Goal: Information Seeking & Learning: Check status

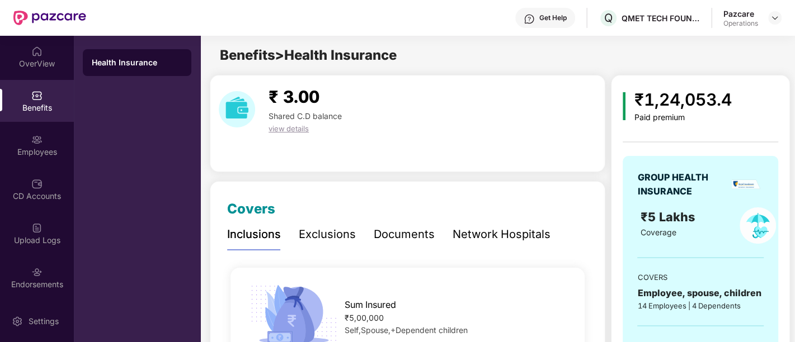
scroll to position [115, 0]
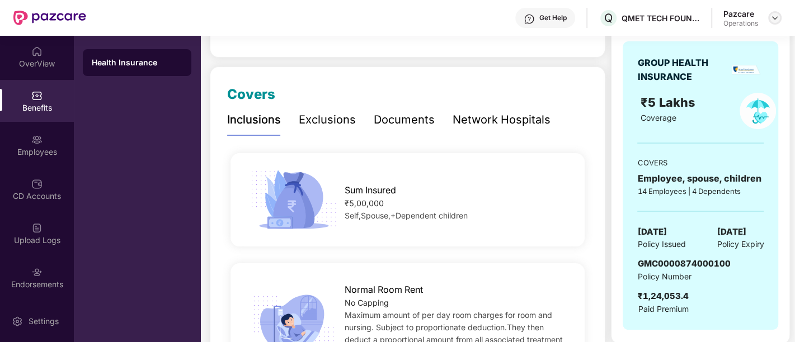
click at [772, 18] on img at bounding box center [774, 17] width 9 height 9
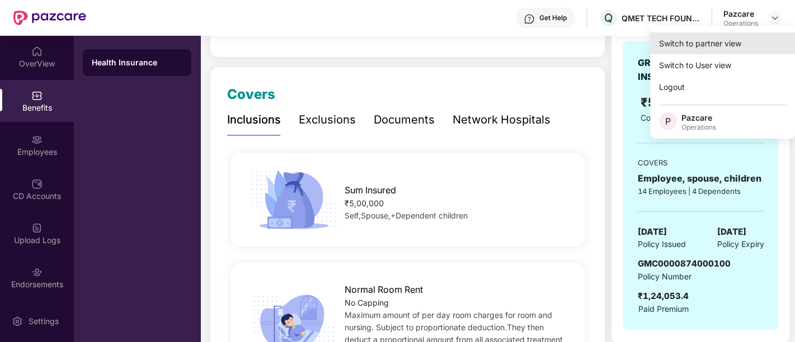
click at [734, 41] on div "Switch to partner view" at bounding box center [722, 43] width 145 height 22
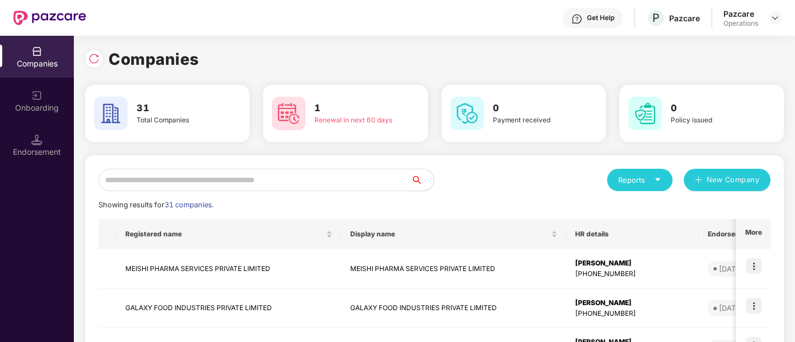
click at [207, 176] on input "text" at bounding box center [254, 180] width 313 height 22
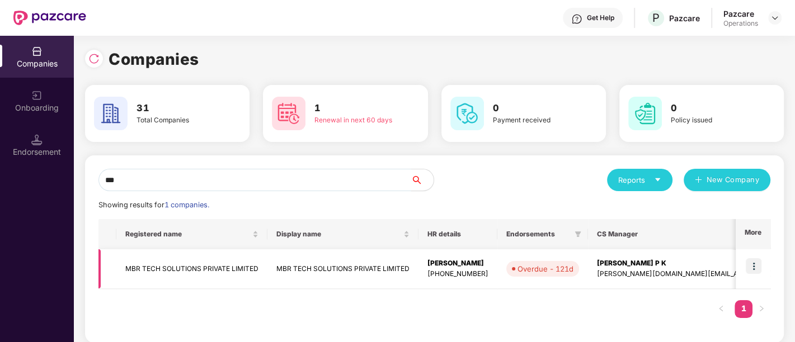
type input "***"
click at [755, 264] on img at bounding box center [753, 266] width 16 height 16
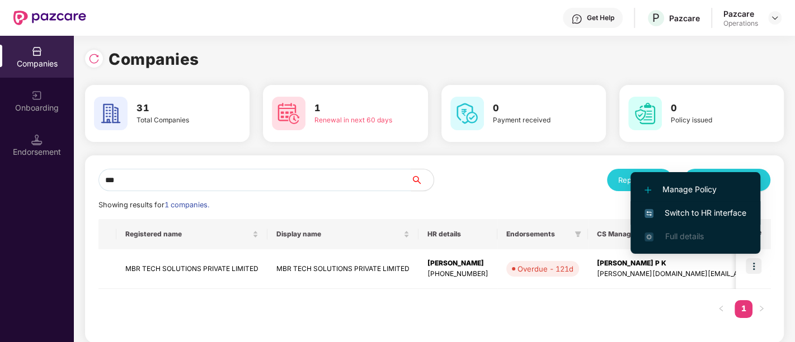
click at [713, 208] on span "Switch to HR interface" at bounding box center [695, 213] width 102 height 12
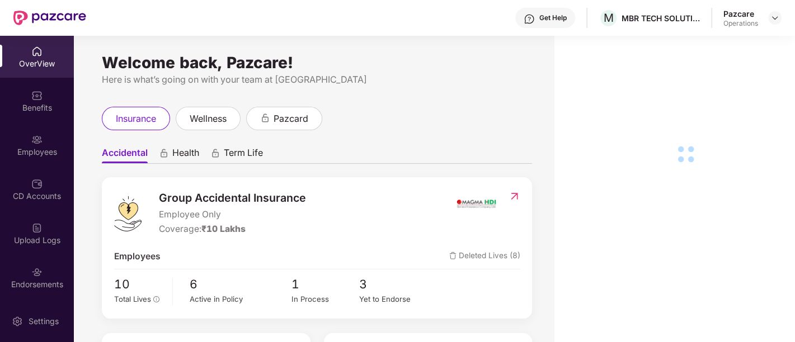
click at [44, 268] on div "Endorsements" at bounding box center [37, 278] width 74 height 42
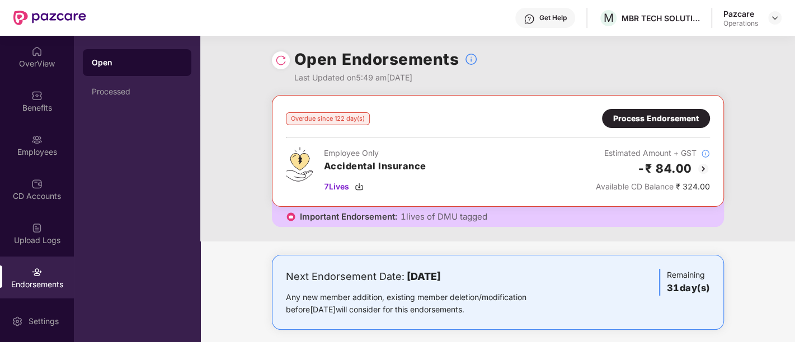
scroll to position [0, 0]
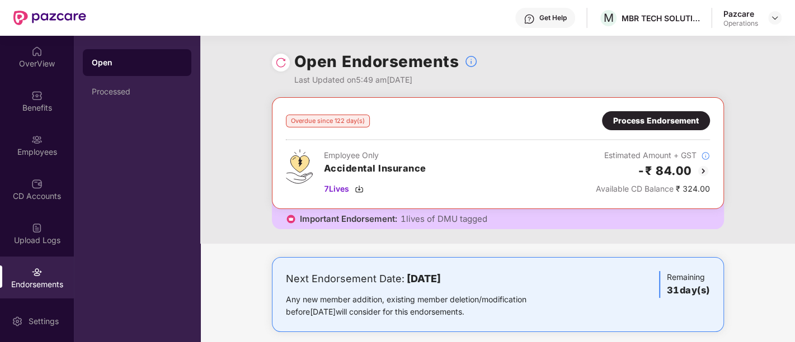
click at [781, 10] on header "Get Help M MBR TECH SOLUTIONS PRIVATE LIMITED Pazcare Operations" at bounding box center [397, 18] width 795 height 36
click at [775, 15] on img at bounding box center [774, 17] width 9 height 9
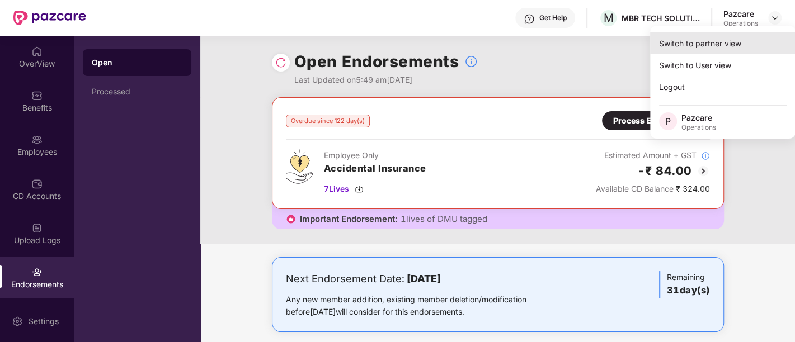
click at [730, 44] on div "Switch to partner view" at bounding box center [722, 43] width 145 height 22
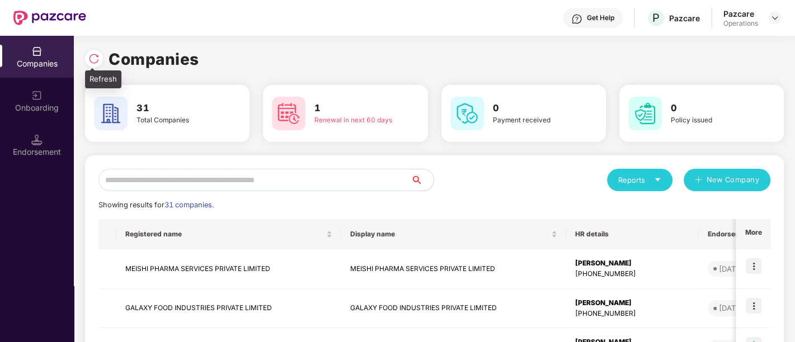
click at [95, 60] on img at bounding box center [93, 58] width 11 height 11
click at [252, 178] on input "text" at bounding box center [254, 180] width 313 height 22
paste input "**********"
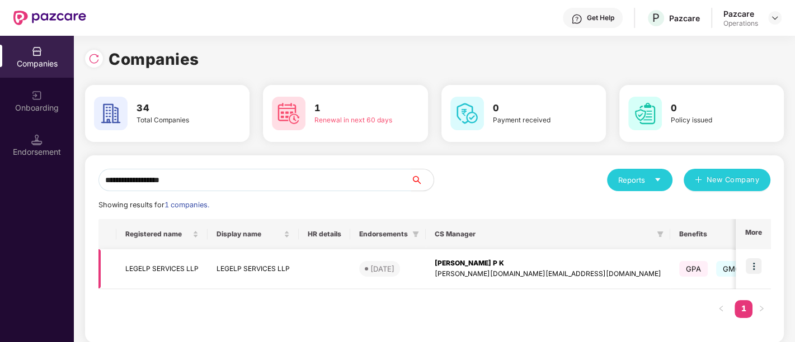
type input "**********"
click at [758, 266] on img at bounding box center [753, 266] width 16 height 16
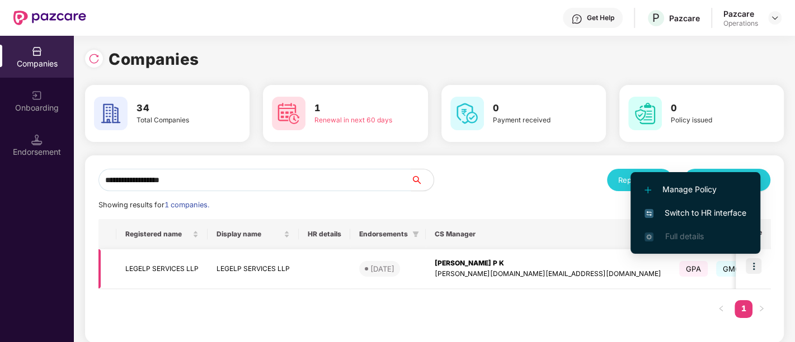
click at [143, 270] on td "LEGELP SERVICES LLP" at bounding box center [161, 269] width 91 height 40
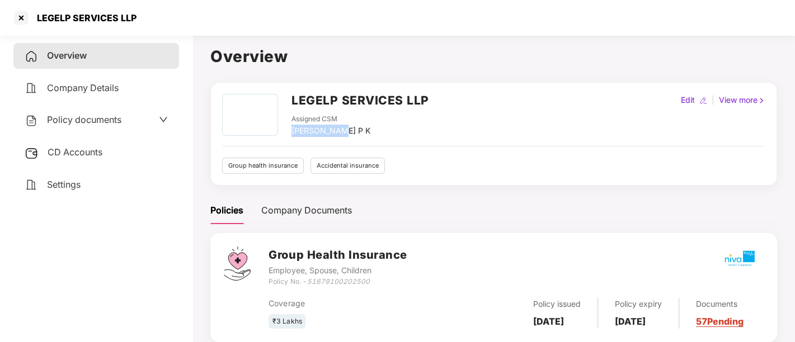
drag, startPoint x: 291, startPoint y: 130, endPoint x: 343, endPoint y: 130, distance: 52.0
click at [343, 130] on div "Assigned CSM [PERSON_NAME] P K" at bounding box center [360, 125] width 138 height 23
copy div "[PERSON_NAME] P K"
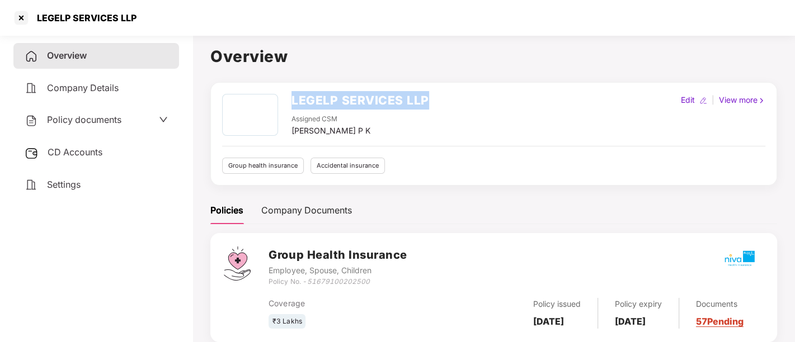
drag, startPoint x: 289, startPoint y: 93, endPoint x: 436, endPoint y: 104, distance: 146.9
click at [436, 104] on div "LEGELP SERVICES LLP Assigned CSM [PERSON_NAME] P K Edit | View more" at bounding box center [493, 115] width 543 height 43
copy h2 "LEGELP SERVICES LLP"
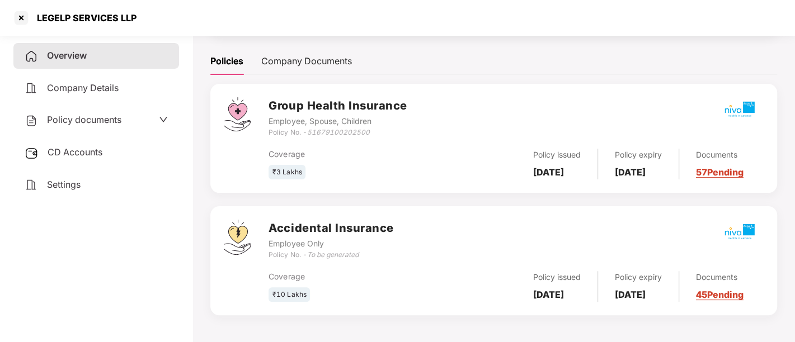
click at [308, 128] on icon "51679100202500" at bounding box center [337, 132] width 63 height 8
drag, startPoint x: 309, startPoint y: 126, endPoint x: 381, endPoint y: 125, distance: 72.1
click at [381, 127] on div "Policy No. - 51679100202500" at bounding box center [337, 132] width 138 height 11
copy icon "51679100202500"
drag, startPoint x: 533, startPoint y: 155, endPoint x: 559, endPoint y: 168, distance: 28.8
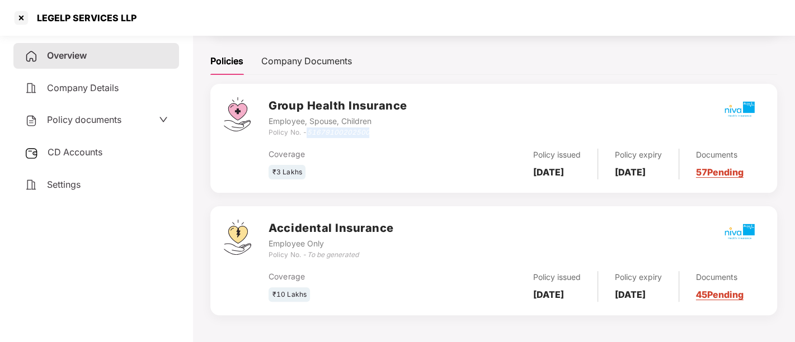
click at [559, 168] on div "Policy issued [DATE]" at bounding box center [557, 164] width 82 height 31
copy b "[DATE]"
drag, startPoint x: 623, startPoint y: 157, endPoint x: 650, endPoint y: 181, distance: 36.4
click at [650, 181] on div "Group Health Insurance Employee, Spouse, Children Policy No. - 51679100202500 C…" at bounding box center [493, 138] width 566 height 109
copy b "[DATE]"
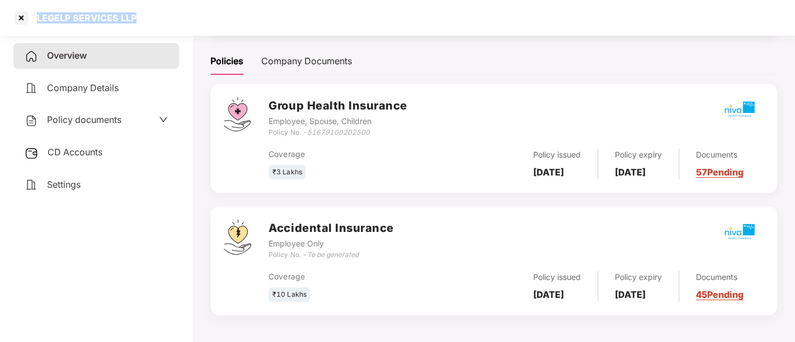
drag, startPoint x: 139, startPoint y: 12, endPoint x: 34, endPoint y: 22, distance: 105.6
click at [34, 22] on div "LEGELP SERVICES LLP" at bounding box center [397, 18] width 795 height 36
copy div "LEGELP SERVICES LLP"
click at [107, 126] on div "Policy documents" at bounding box center [73, 120] width 97 height 15
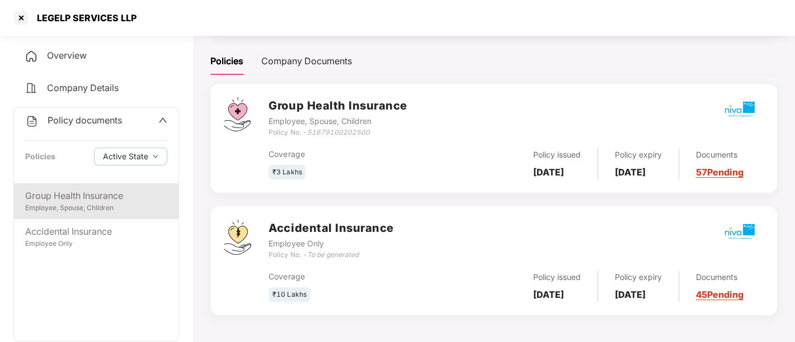
click at [103, 207] on div "Employee, Spouse, Children" at bounding box center [96, 208] width 142 height 11
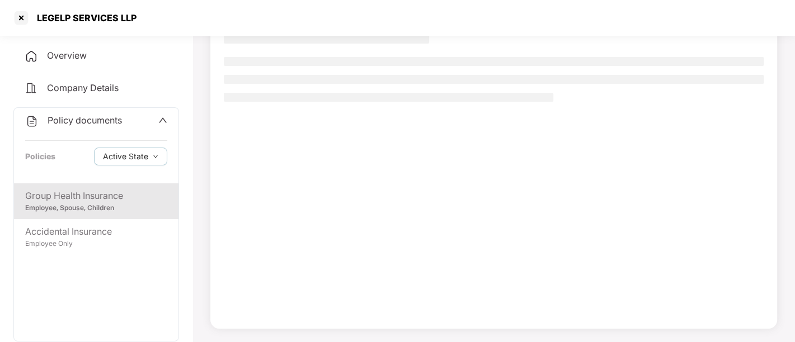
scroll to position [91, 0]
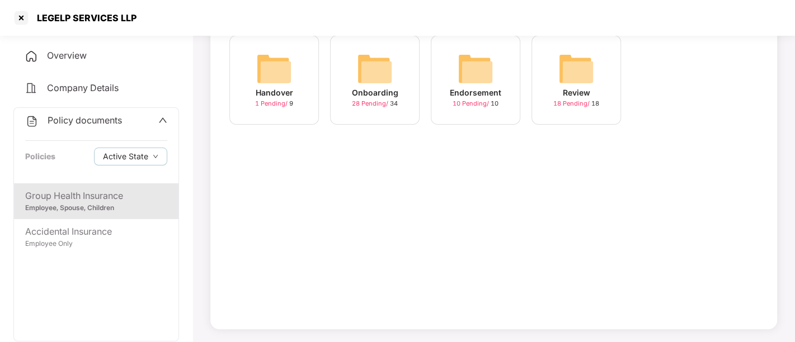
click at [366, 103] on span "28 Pending /" at bounding box center [371, 104] width 38 height 8
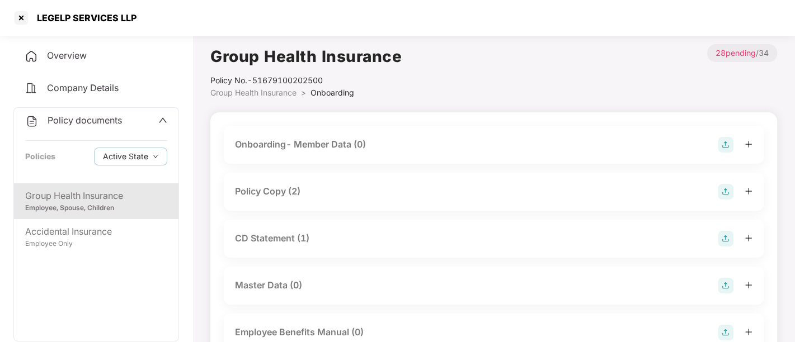
scroll to position [0, 0]
click at [279, 194] on div "Policy Copy (2)" at bounding box center [267, 192] width 65 height 14
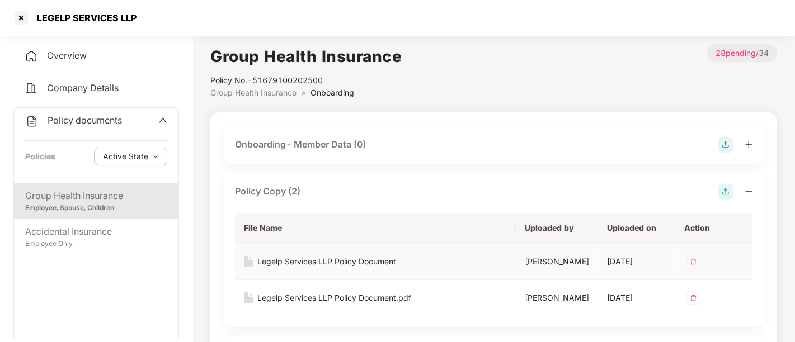
click at [355, 261] on div "Legelp Services LLP Policy Document" at bounding box center [326, 262] width 139 height 12
click at [344, 304] on div "Legelp Services LLP Policy Document.pdf" at bounding box center [334, 298] width 154 height 12
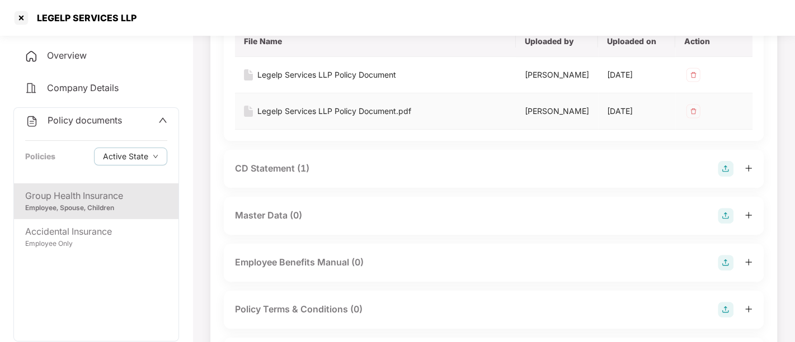
scroll to position [248, 0]
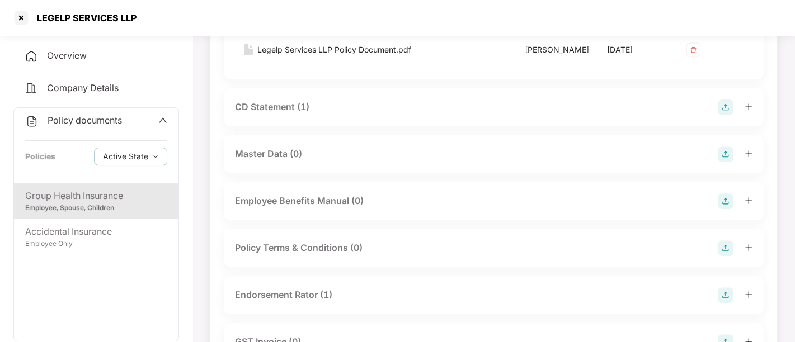
click at [287, 114] on div "CD Statement (1)" at bounding box center [272, 107] width 74 height 14
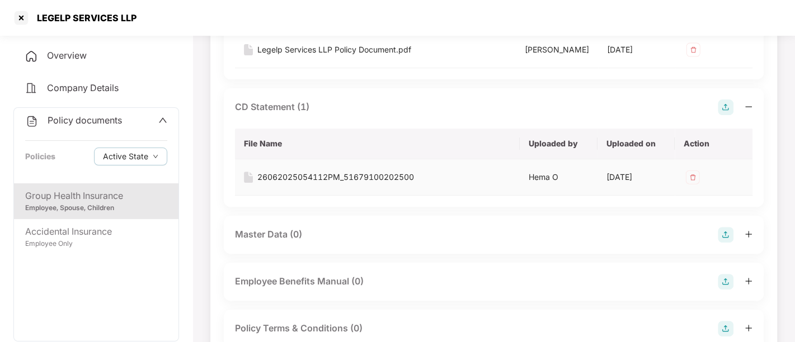
click at [350, 183] on div "26062025054112PM_51679100202500" at bounding box center [335, 177] width 157 height 12
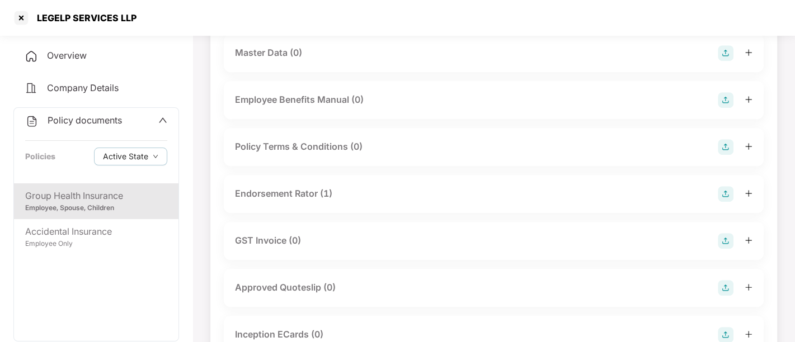
scroll to position [434, 0]
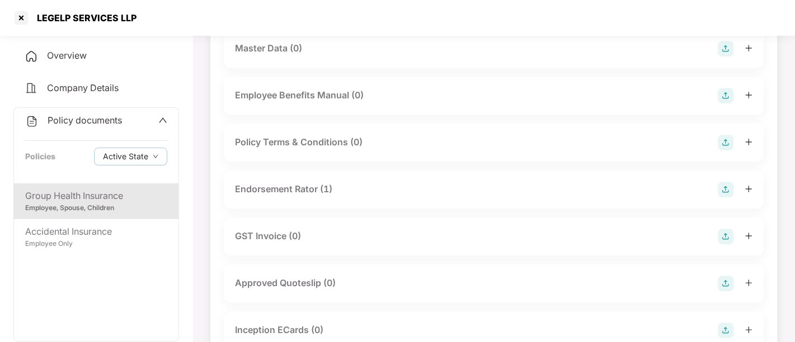
click at [303, 193] on div "Endorsement Rator (1)" at bounding box center [283, 189] width 97 height 14
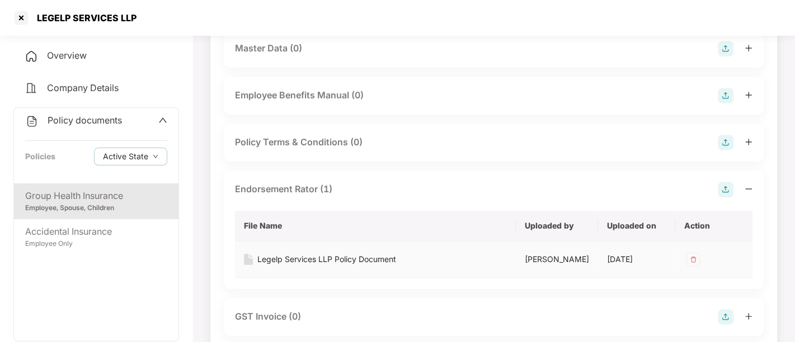
click at [316, 264] on div "Legelp Services LLP Policy Document" at bounding box center [326, 259] width 139 height 12
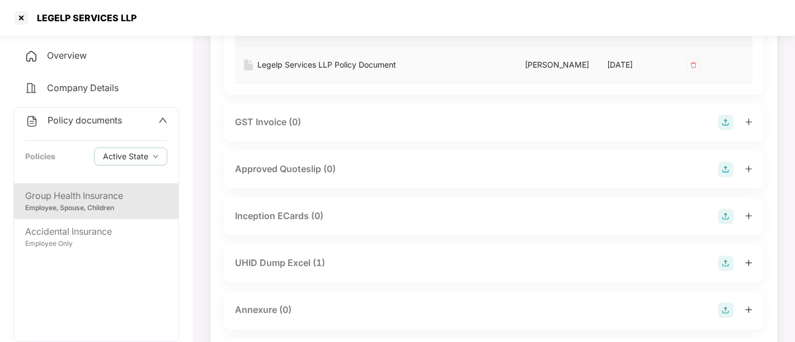
scroll to position [683, 0]
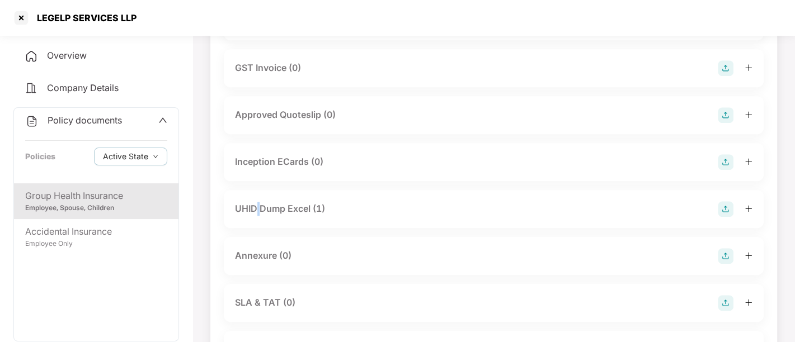
click at [257, 216] on div "UHID Dump Excel (1)" at bounding box center [280, 209] width 90 height 14
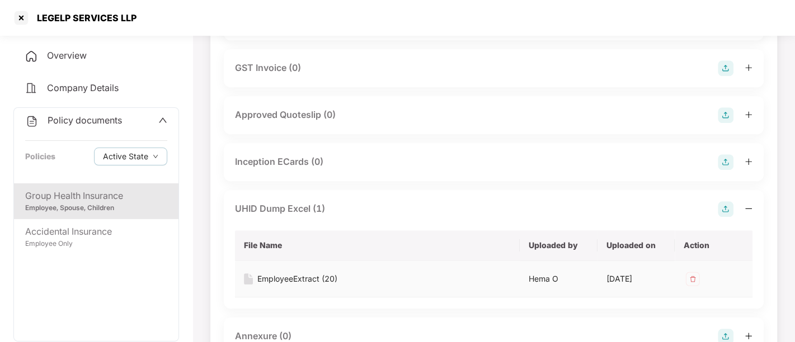
click at [300, 285] on div "EmployeeExtract (20)" at bounding box center [297, 279] width 80 height 12
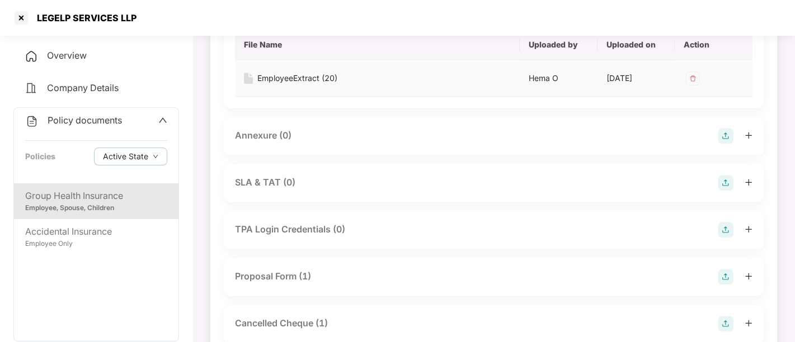
scroll to position [975, 0]
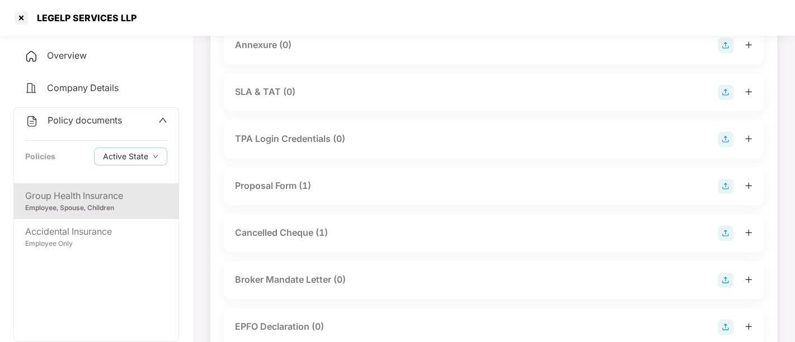
click at [323, 194] on div "Proposal Form (1)" at bounding box center [493, 186] width 517 height 16
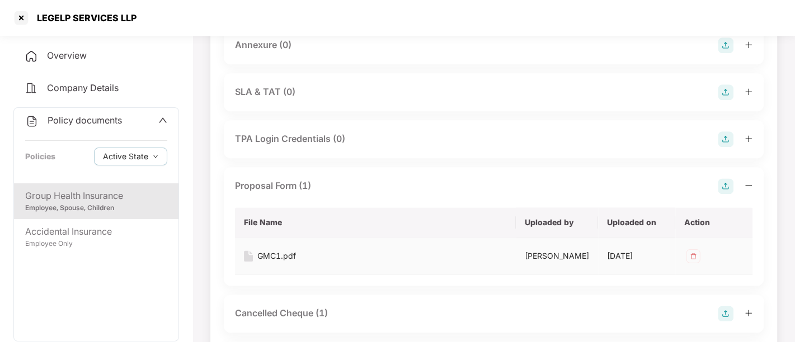
scroll to position [1161, 0]
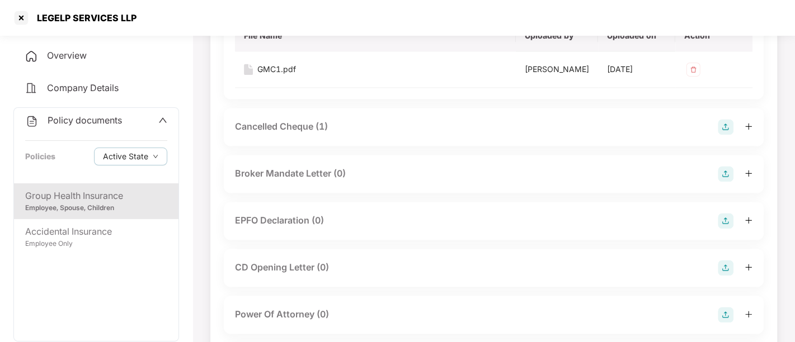
click at [307, 134] on div "Cancelled Cheque (1)" at bounding box center [281, 127] width 93 height 14
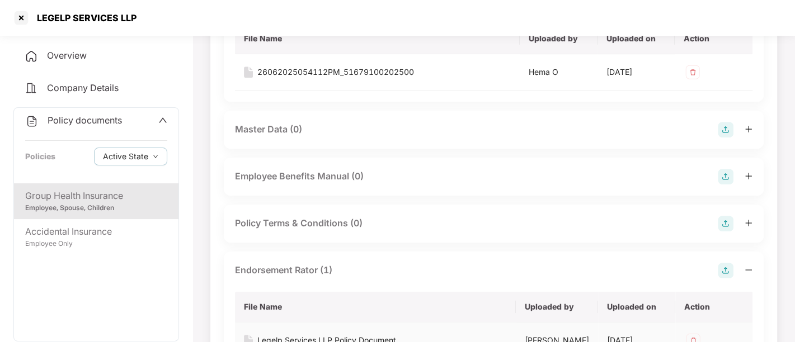
scroll to position [0, 0]
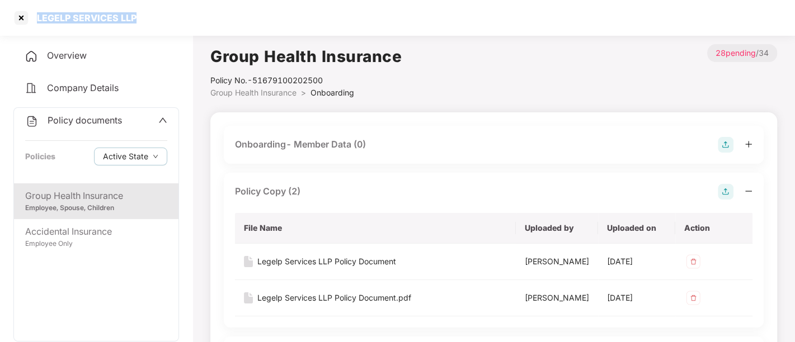
drag, startPoint x: 36, startPoint y: 18, endPoint x: 148, endPoint y: 24, distance: 112.0
click at [148, 24] on div "LEGELP SERVICES LLP" at bounding box center [397, 18] width 795 height 36
copy div "LEGELP SERVICES LLP"
click at [115, 197] on div "Group Health Insurance" at bounding box center [96, 196] width 142 height 14
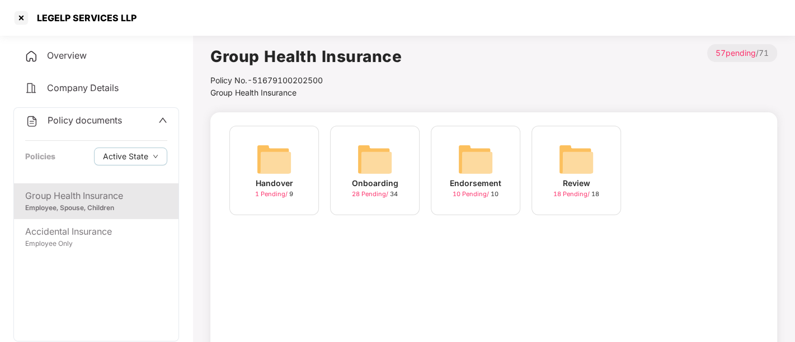
click at [78, 56] on span "Overview" at bounding box center [67, 55] width 40 height 11
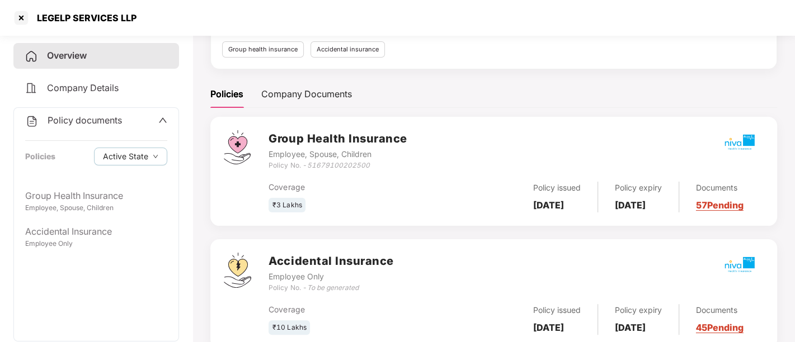
scroll to position [124, 0]
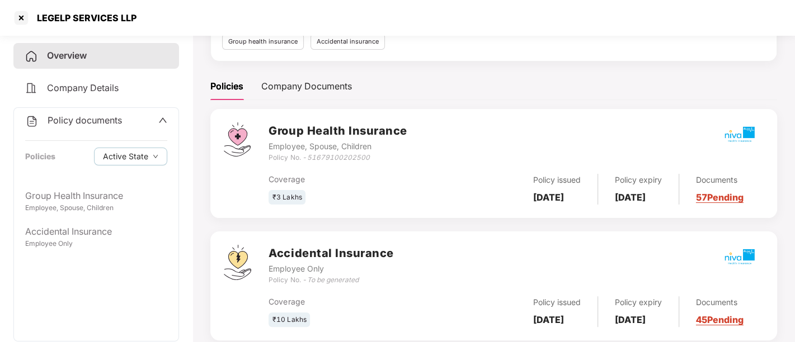
drag, startPoint x: 533, startPoint y: 185, endPoint x: 584, endPoint y: 202, distance: 53.6
click at [584, 202] on div "Policy issued [DATE]" at bounding box center [557, 189] width 82 height 31
copy b "[DATE]"
drag, startPoint x: 625, startPoint y: 182, endPoint x: 652, endPoint y: 217, distance: 44.3
click at [652, 217] on div "Group Health Insurance Employee, Spouse, Children Policy No. - 51679100202500 C…" at bounding box center [493, 163] width 566 height 109
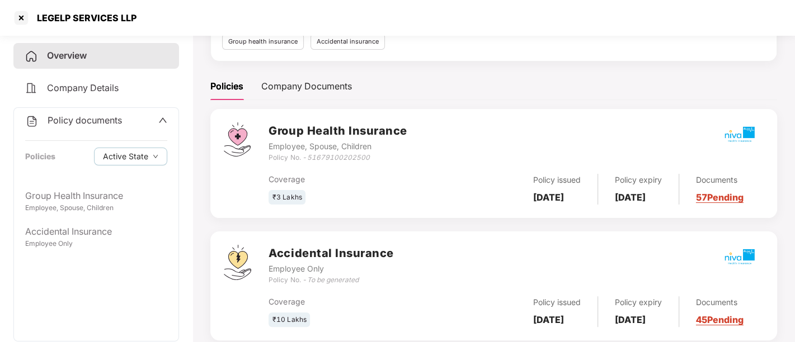
copy b "[DATE]"
click at [163, 116] on icon "up" at bounding box center [162, 120] width 9 height 9
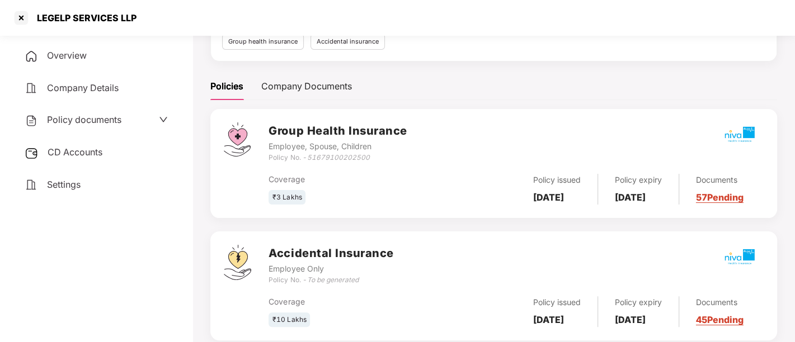
click at [127, 150] on div "CD Accounts" at bounding box center [96, 153] width 166 height 26
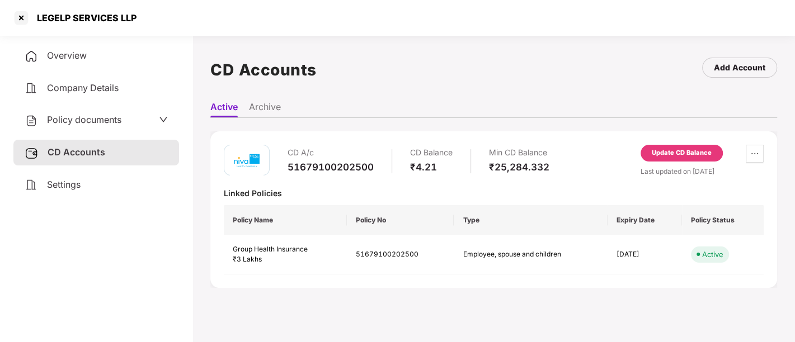
scroll to position [30, 0]
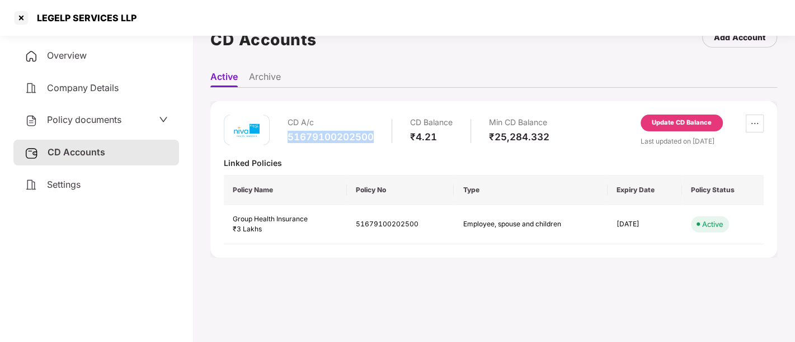
drag, startPoint x: 289, startPoint y: 134, endPoint x: 384, endPoint y: 132, distance: 95.6
click at [384, 132] on div "CD A/c 51679100202500 CD Balance ₹4.21 Min CD Balance ₹25,284.332" at bounding box center [418, 131] width 262 height 32
click at [91, 115] on span "Policy documents" at bounding box center [84, 119] width 74 height 11
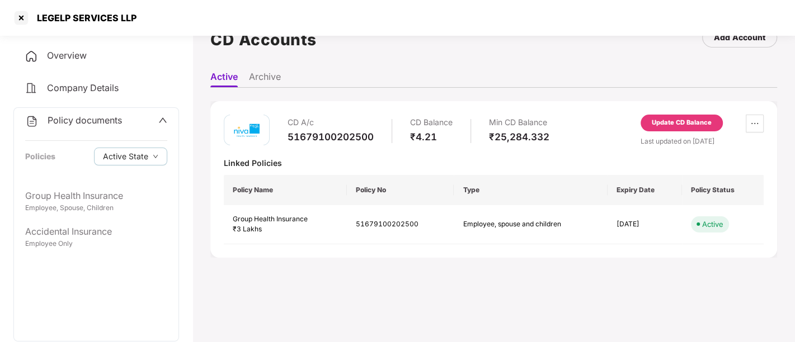
click at [84, 60] on div "Overview" at bounding box center [96, 56] width 166 height 26
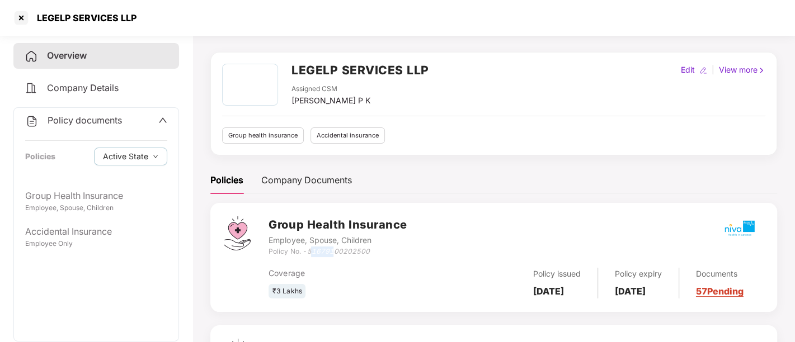
drag, startPoint x: 311, startPoint y: 250, endPoint x: 335, endPoint y: 245, distance: 25.0
click at [335, 247] on icon "51679100202500" at bounding box center [337, 251] width 63 height 8
drag, startPoint x: 370, startPoint y: 245, endPoint x: 308, endPoint y: 252, distance: 63.0
click at [308, 252] on div "Policy No. - 51679100202500" at bounding box center [337, 252] width 138 height 11
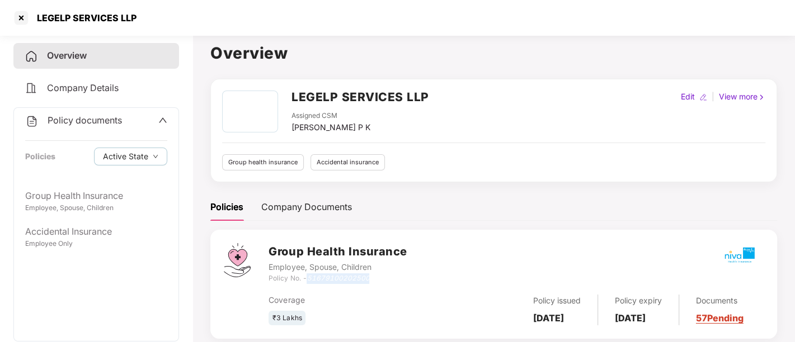
scroll to position [0, 0]
